Goal: Navigation & Orientation: Find specific page/section

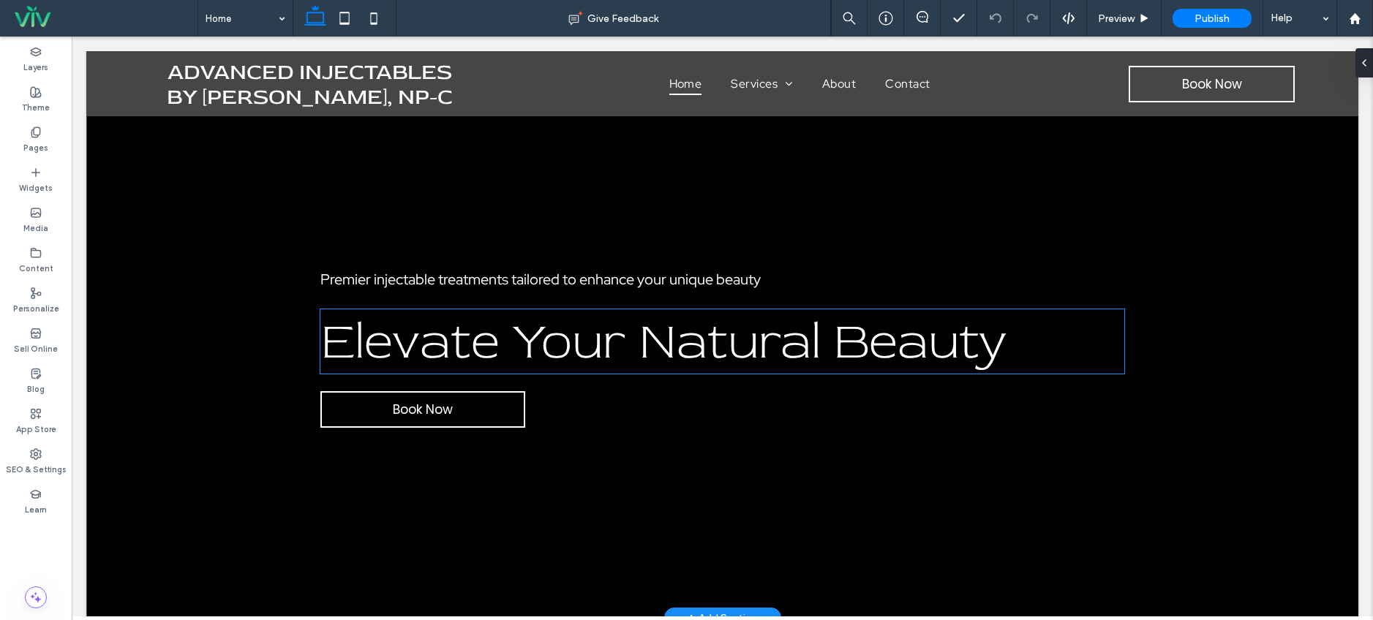
scroll to position [28, 0]
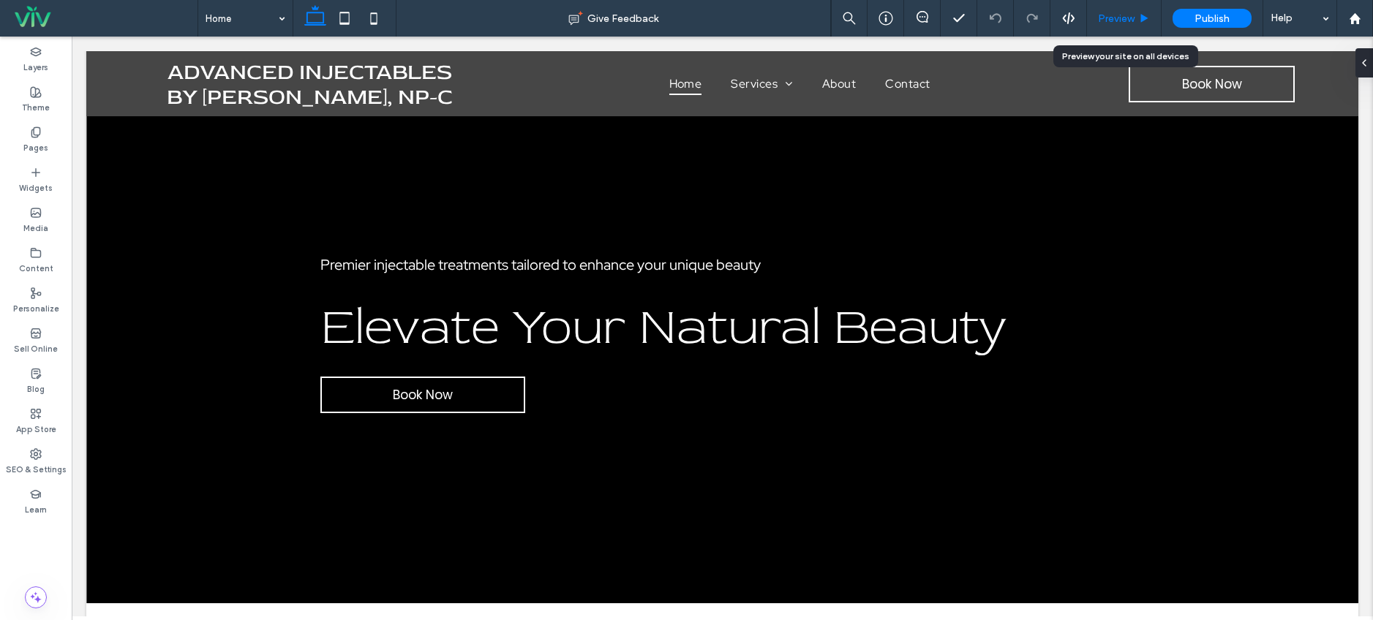
click at [1121, 17] on span "Preview" at bounding box center [1116, 18] width 37 height 12
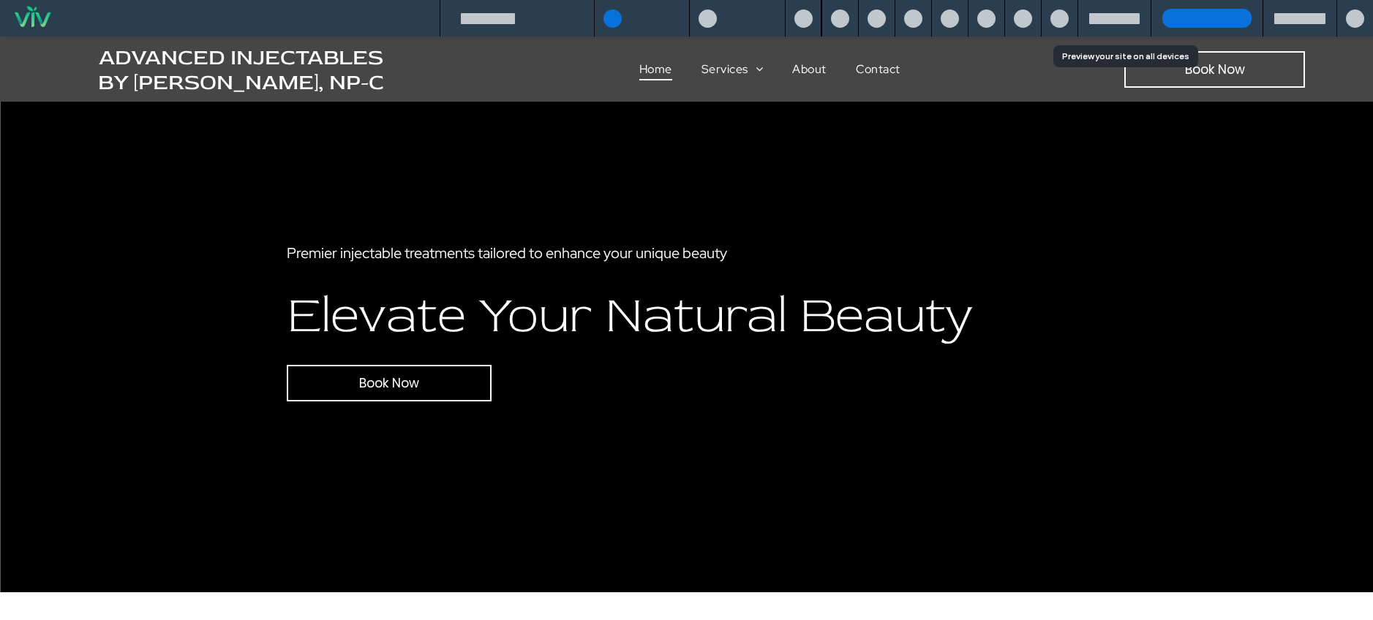
scroll to position [13, 0]
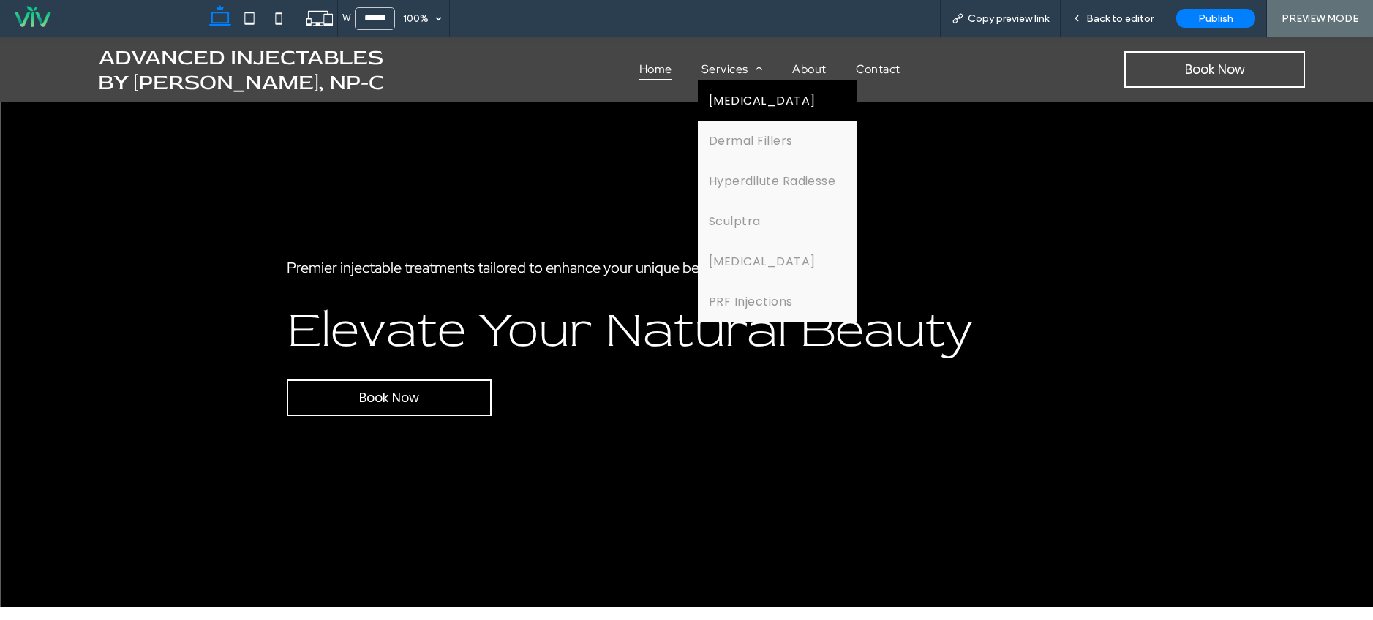
click at [773, 91] on link "[MEDICAL_DATA]" at bounding box center [778, 100] width 160 height 40
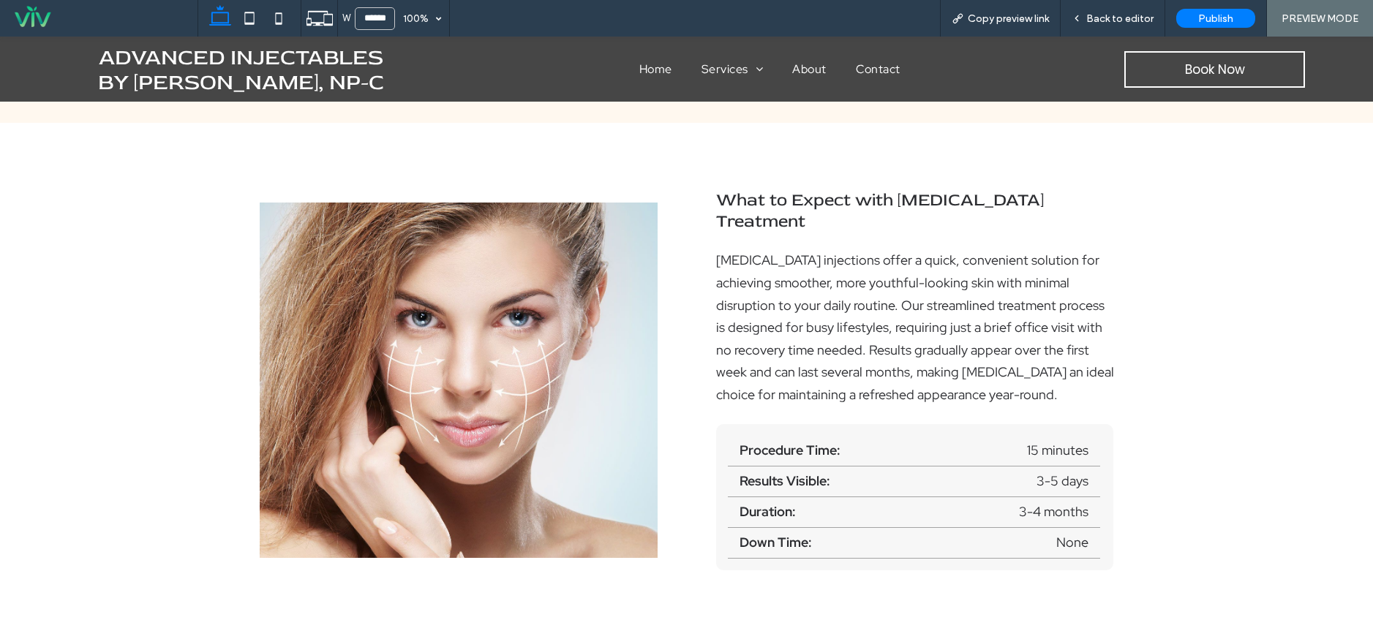
scroll to position [1224, 0]
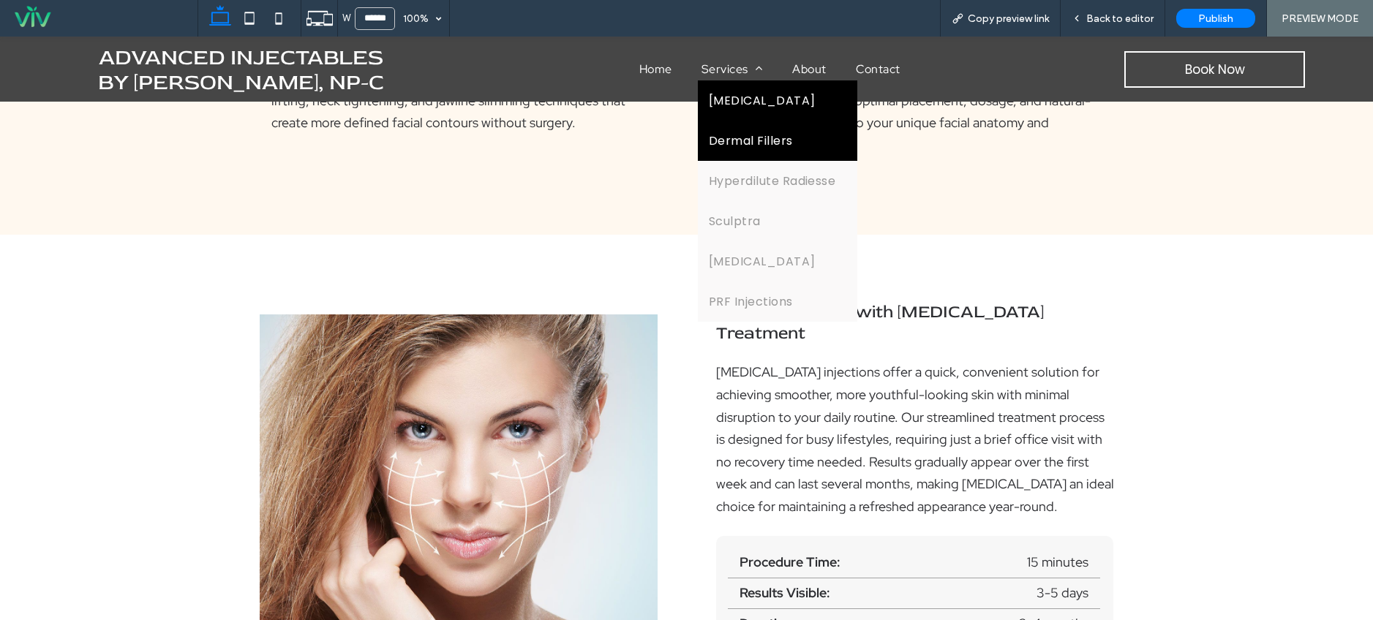
click at [728, 139] on span "Dermal Fillers" at bounding box center [751, 141] width 84 height 18
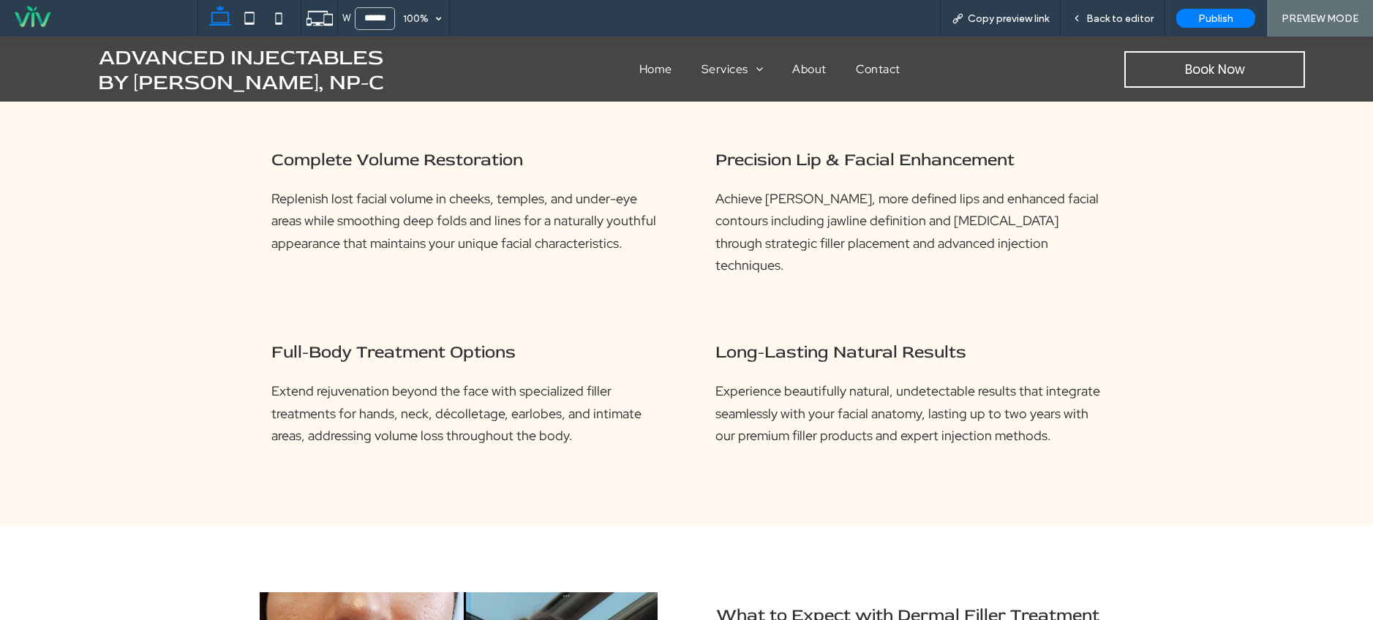
scroll to position [737, 0]
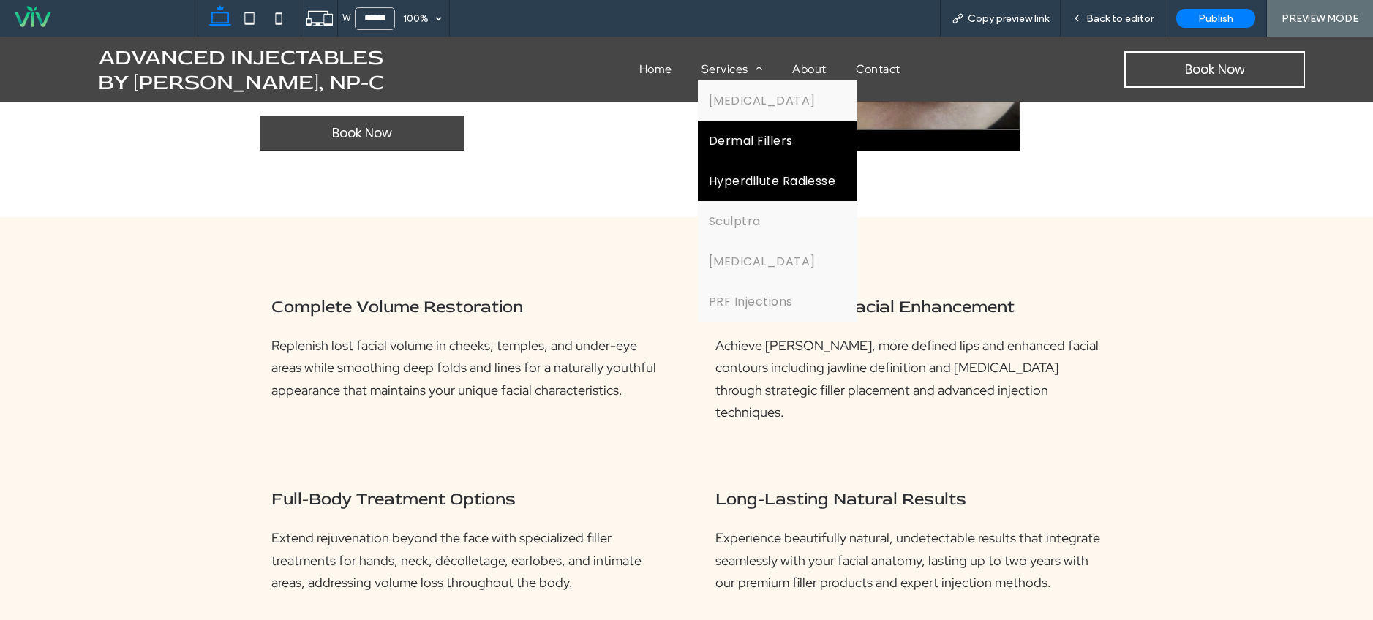
click at [726, 175] on span "Hyperdilute Radiesse" at bounding box center [772, 181] width 127 height 18
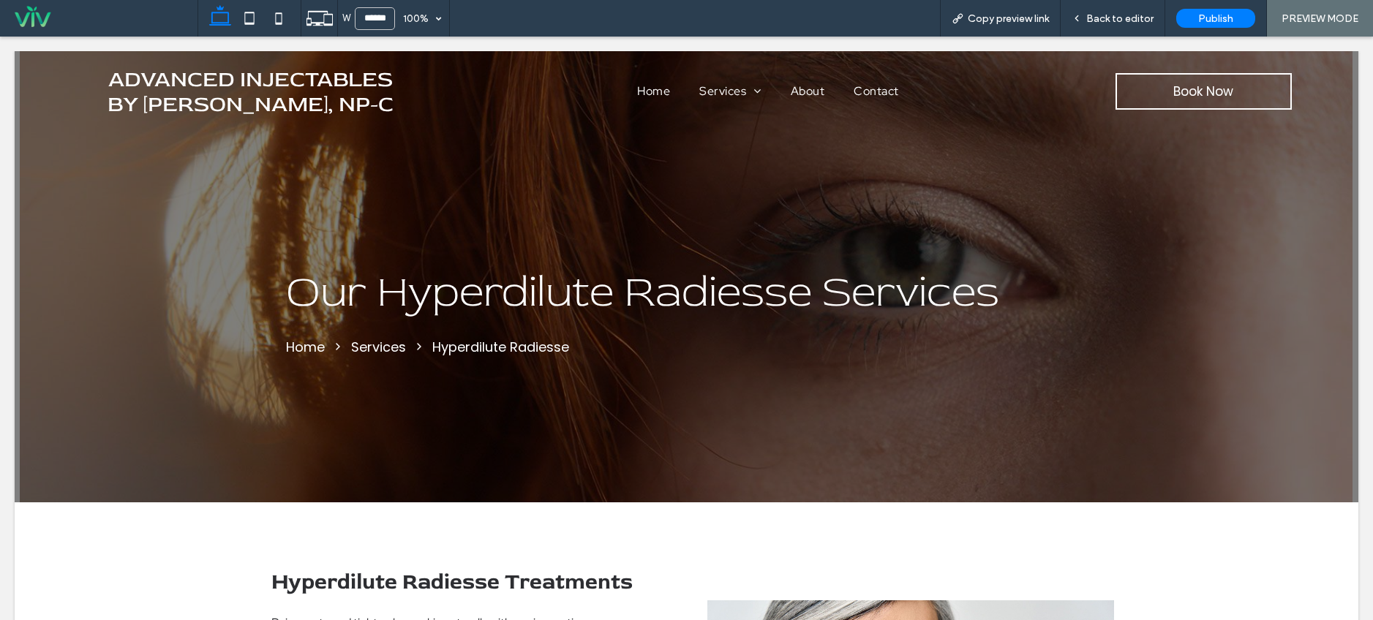
scroll to position [0, 0]
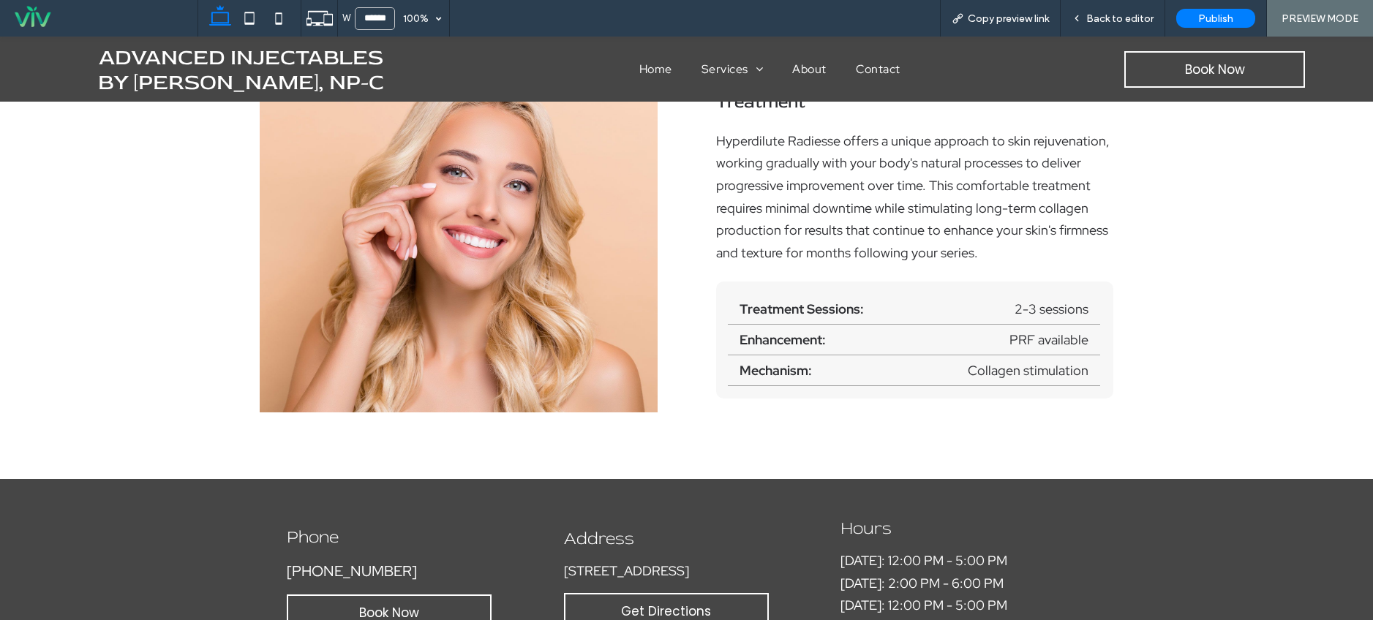
scroll to position [1533, 0]
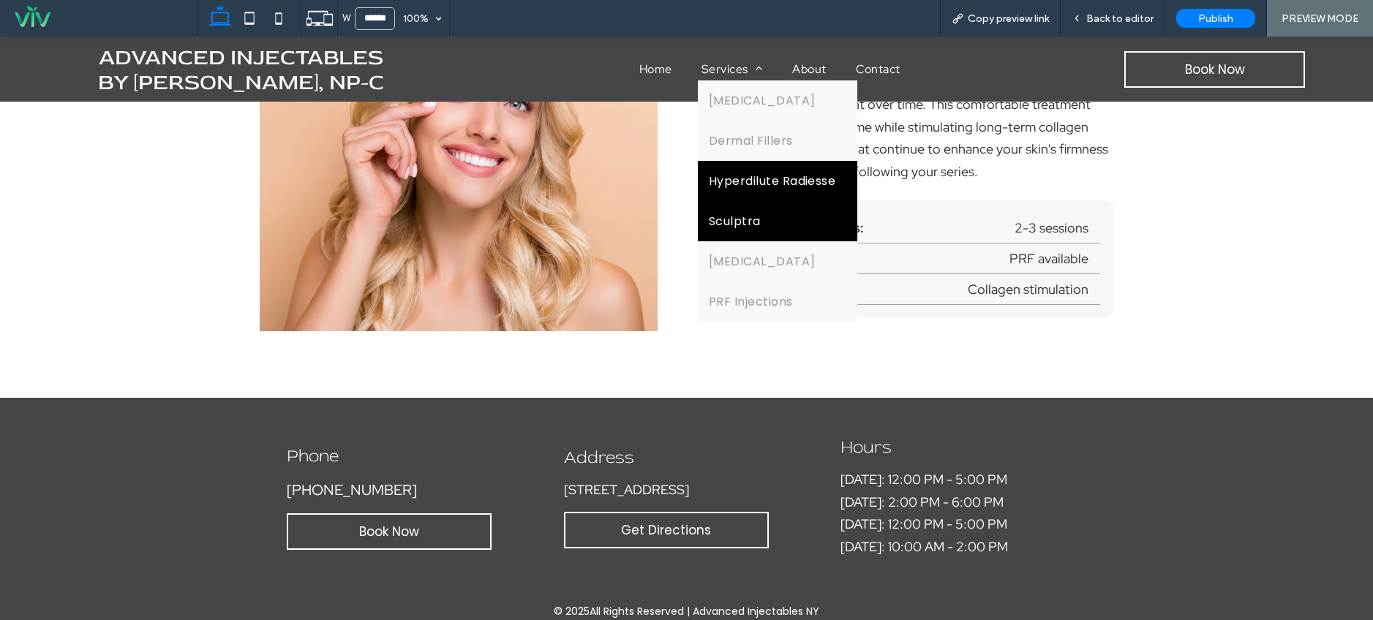
click at [742, 229] on span "Sculptra" at bounding box center [735, 221] width 52 height 18
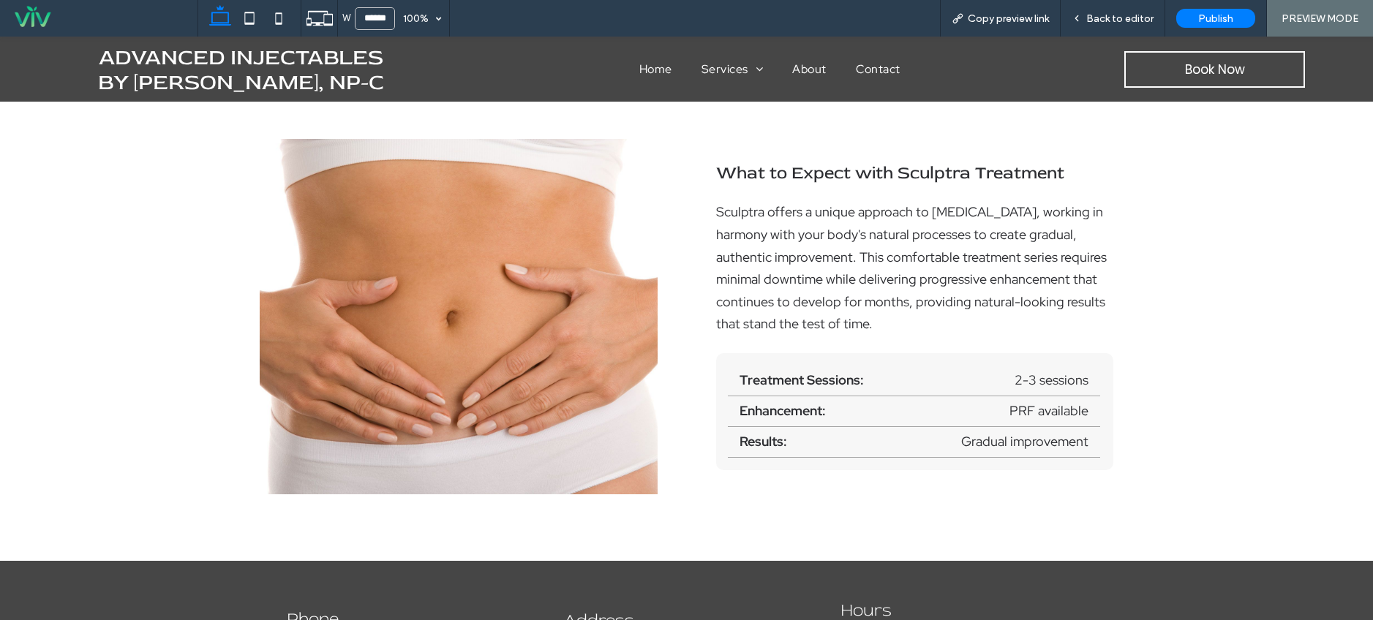
scroll to position [1371, 0]
drag, startPoint x: 659, startPoint y: 68, endPoint x: 658, endPoint y: 105, distance: 36.6
click at [659, 68] on span "Home" at bounding box center [655, 69] width 33 height 23
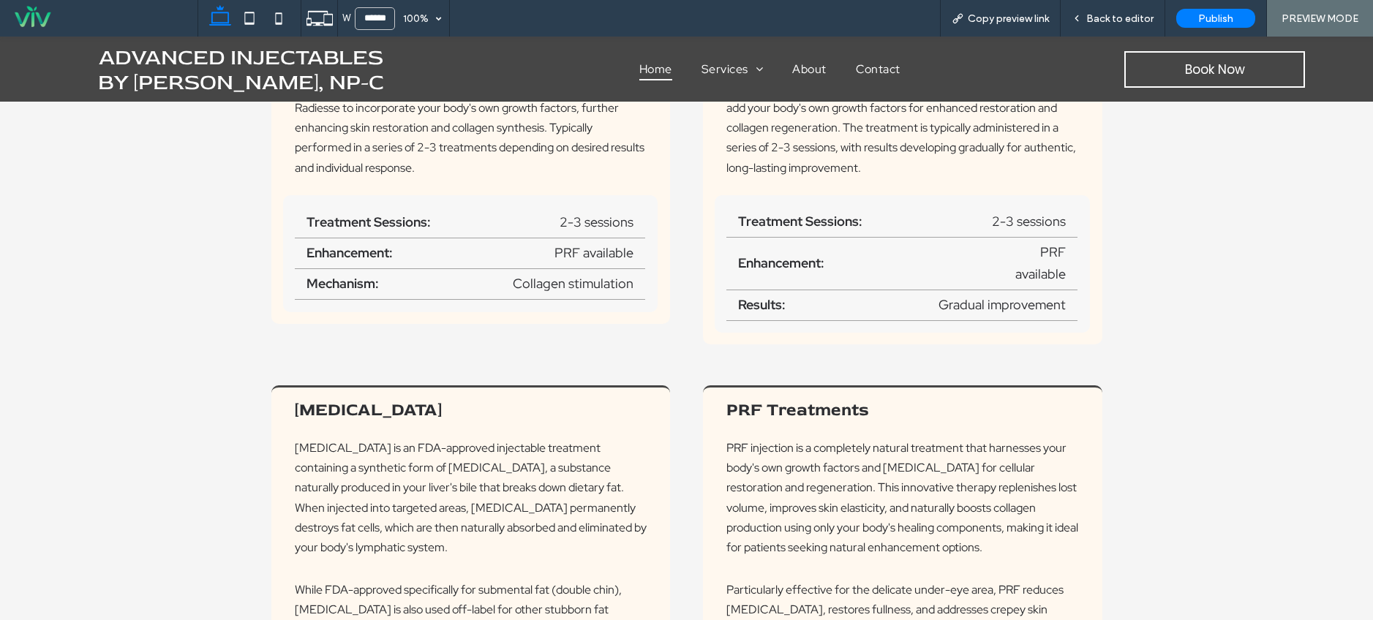
scroll to position [2200, 0]
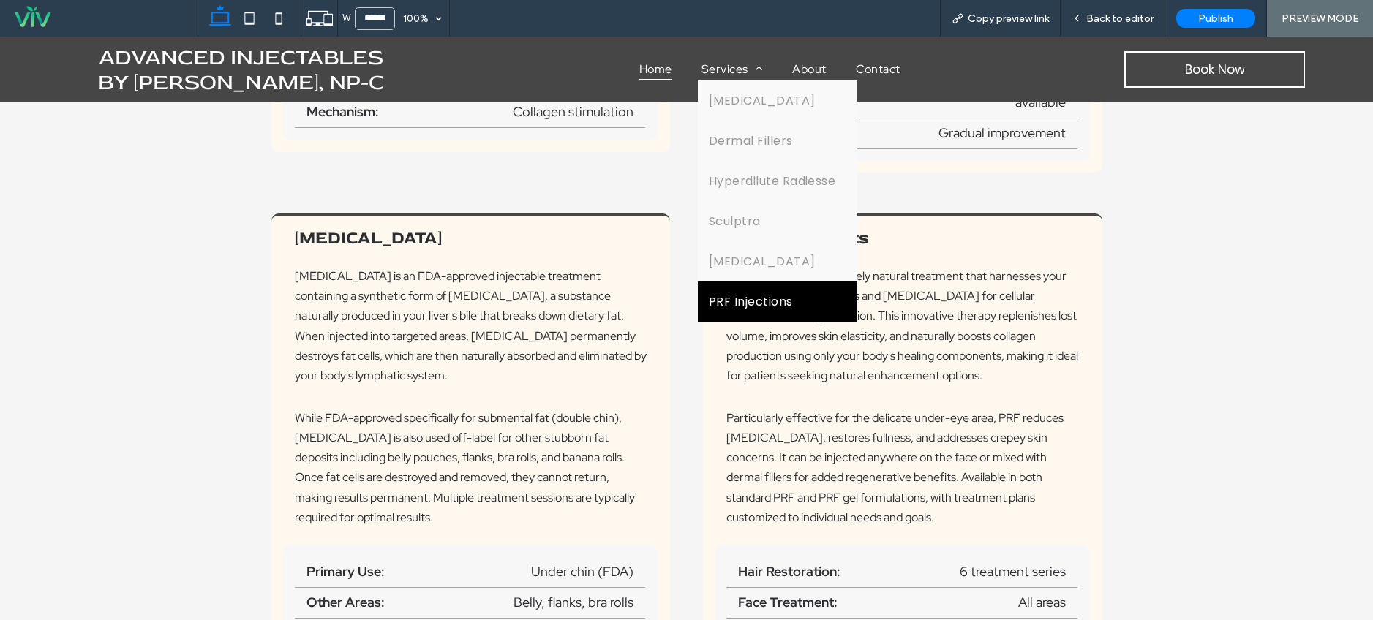
click at [752, 287] on link "PRF Injections" at bounding box center [778, 302] width 160 height 40
